Goal: Information Seeking & Learning: Find contact information

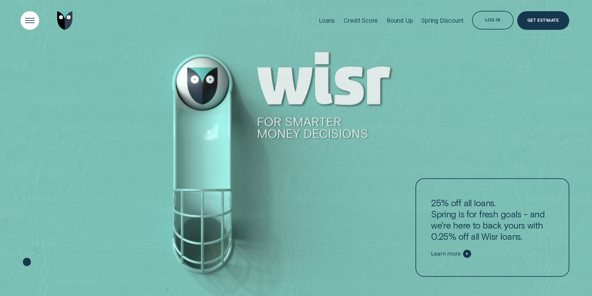
click at [24, 22] on div "Open Menu" at bounding box center [29, 20] width 26 height 26
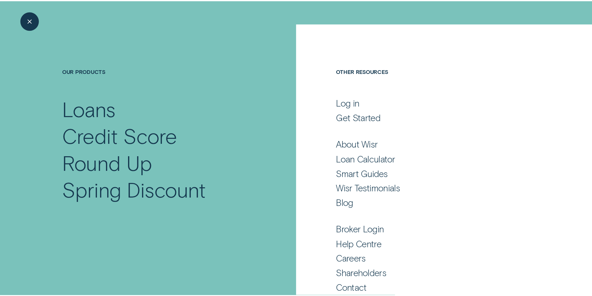
scroll to position [28, 0]
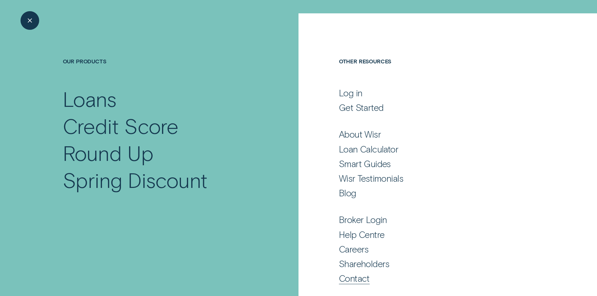
click at [357, 279] on div "Contact" at bounding box center [354, 278] width 31 height 11
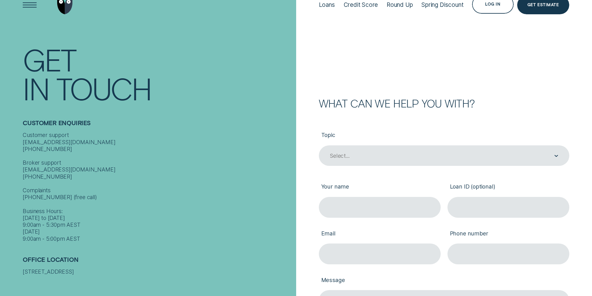
scroll to position [31, 0]
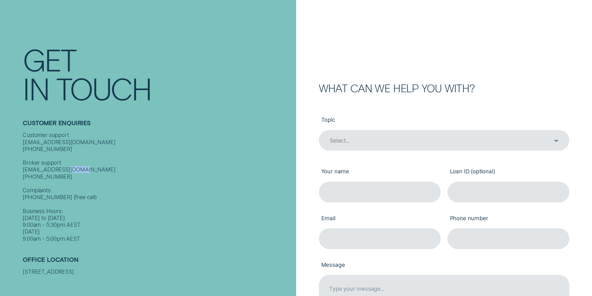
drag, startPoint x: 56, startPoint y: 172, endPoint x: 39, endPoint y: 170, distance: 17.2
click at [39, 173] on div "Customer support [EMAIL_ADDRESS][DOMAIN_NAME] [PHONE_NUMBER] Broker support [EM…" at bounding box center [158, 187] width 270 height 111
click at [60, 141] on div "Customer support [EMAIL_ADDRESS][DOMAIN_NAME] [PHONE_NUMBER] Broker support [EM…" at bounding box center [158, 187] width 270 height 111
click at [21, 142] on div "Contact Get In Touch Customer Enquiries Customer support contact@wisr.com.au 13…" at bounding box center [148, 148] width 296 height 296
drag, startPoint x: 23, startPoint y: 142, endPoint x: 60, endPoint y: 141, distance: 37.3
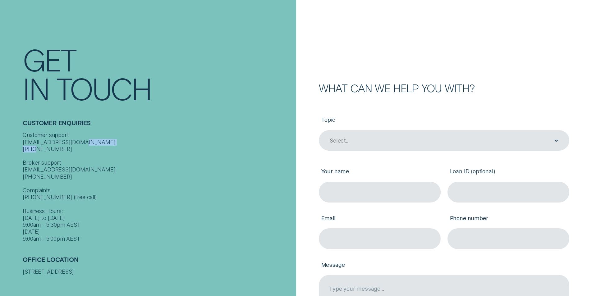
click at [60, 142] on div "Customer support [EMAIL_ADDRESS][DOMAIN_NAME] [PHONE_NUMBER] Broker support [EM…" at bounding box center [158, 187] width 270 height 111
copy div "1300 992 007"
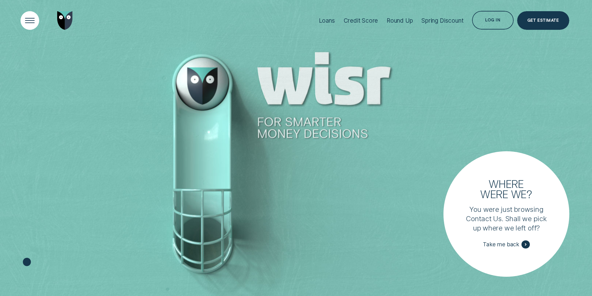
click at [34, 21] on div "Open Menu" at bounding box center [29, 20] width 26 height 26
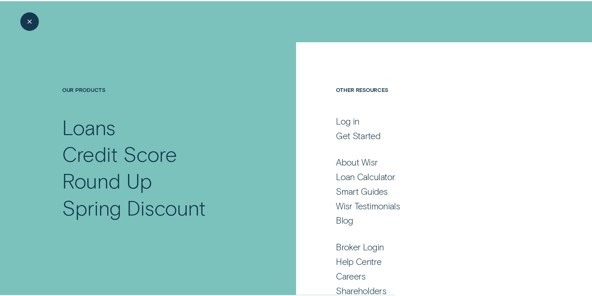
scroll to position [28, 0]
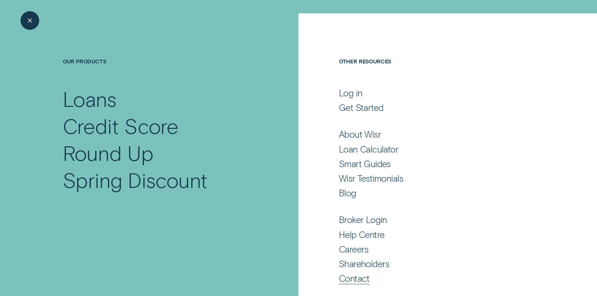
click at [362, 278] on div "Contact" at bounding box center [354, 278] width 31 height 11
